Goal: Information Seeking & Learning: Learn about a topic

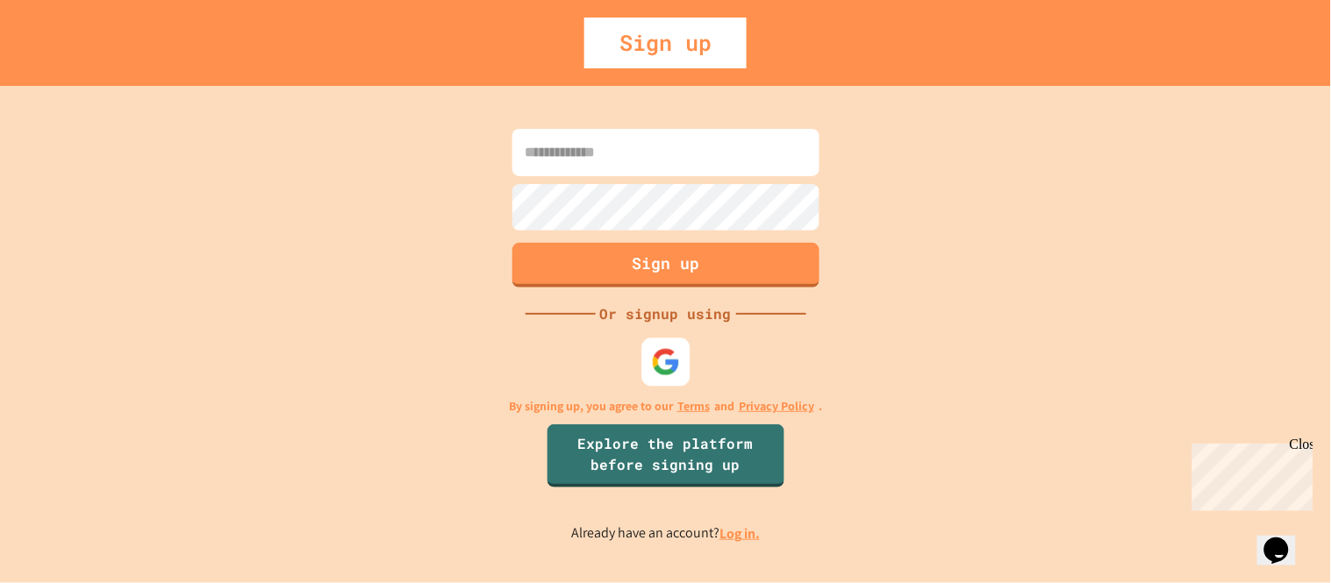
click at [676, 352] on img at bounding box center [665, 362] width 29 height 29
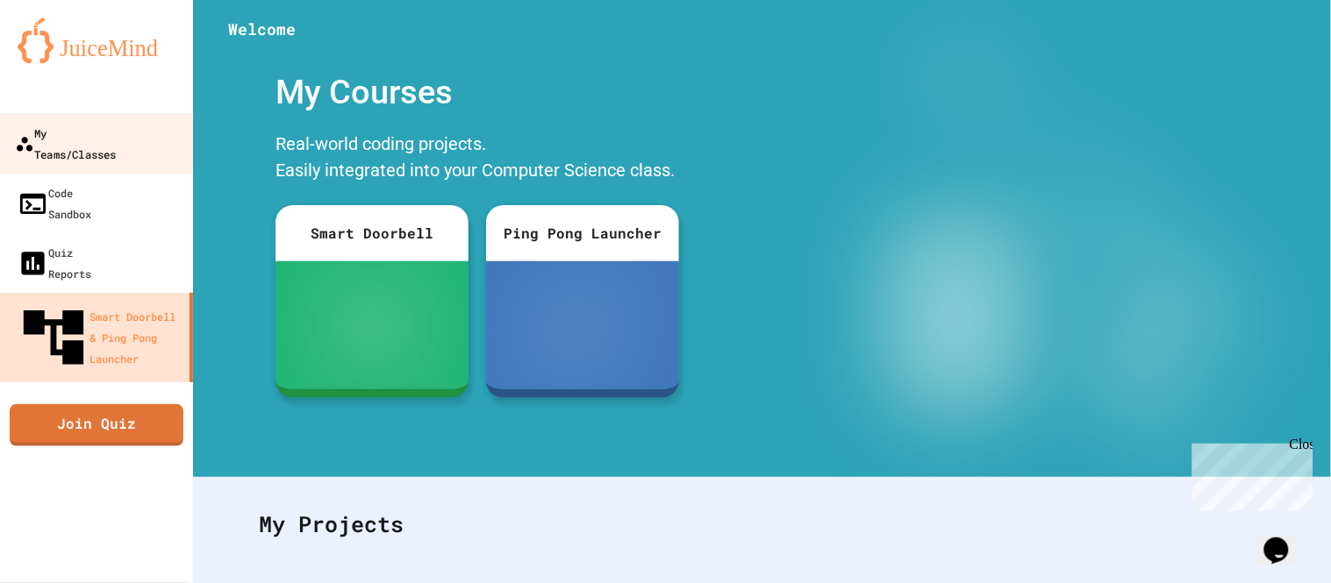
click at [83, 146] on link "My Teams/Classes" at bounding box center [96, 143] width 199 height 61
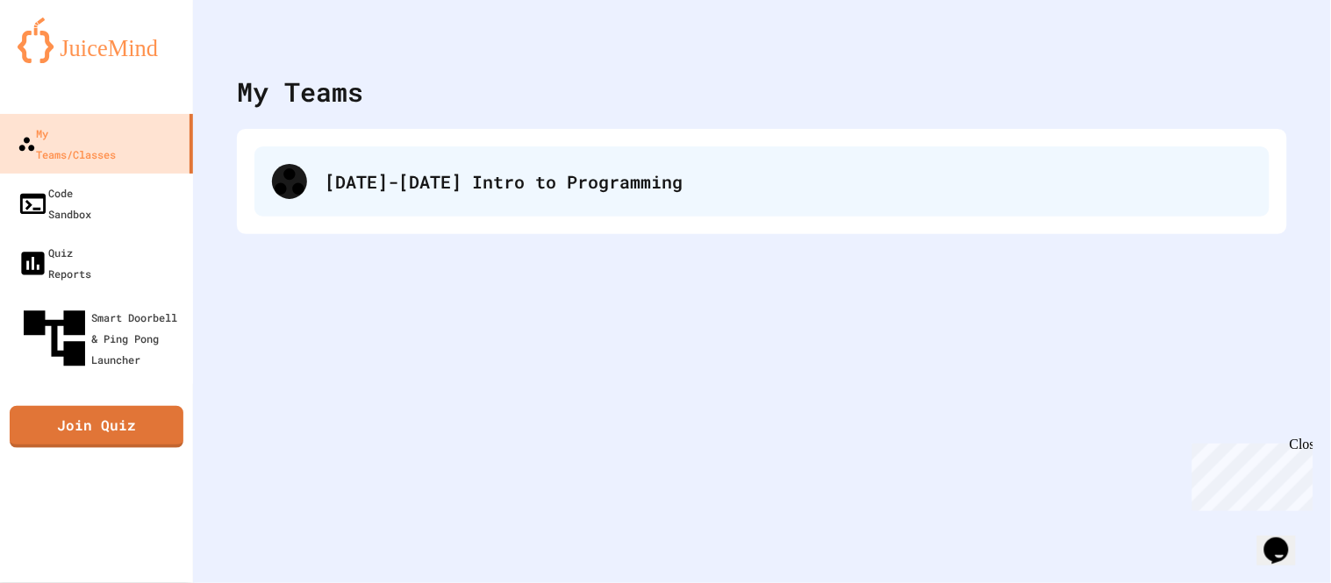
click at [300, 179] on div at bounding box center [289, 181] width 35 height 35
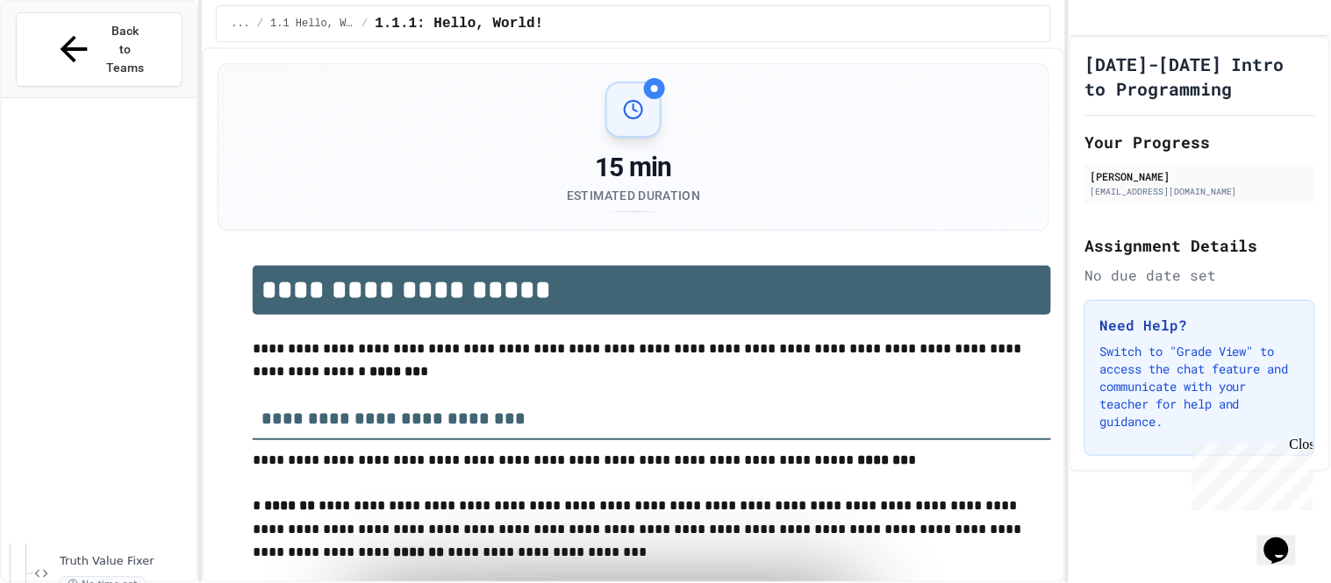
scroll to position [3450, 0]
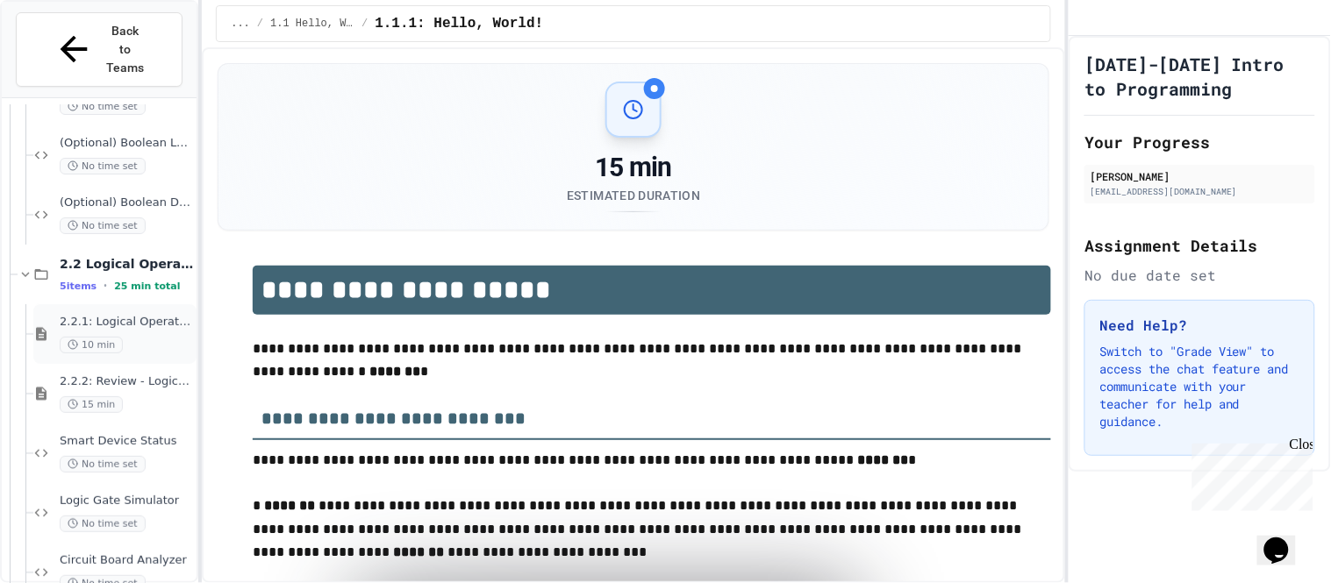
click at [116, 315] on span "2.2.1: Logical Operators" at bounding box center [126, 322] width 133 height 15
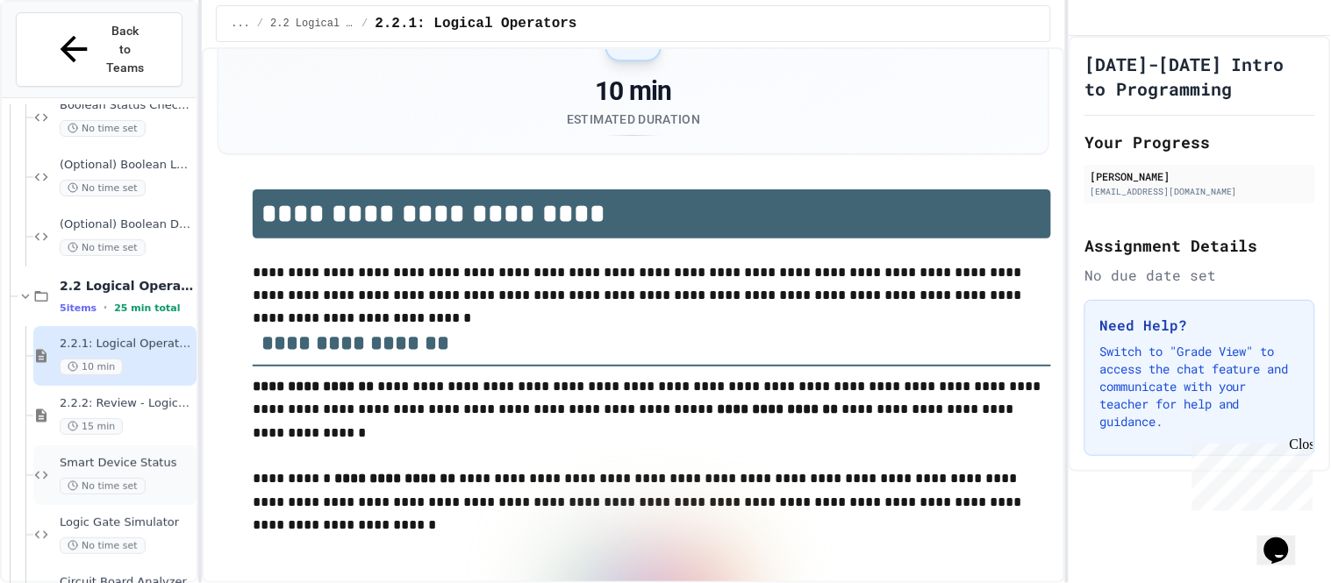
scroll to position [3450, 0]
